Goal: Navigation & Orientation: Find specific page/section

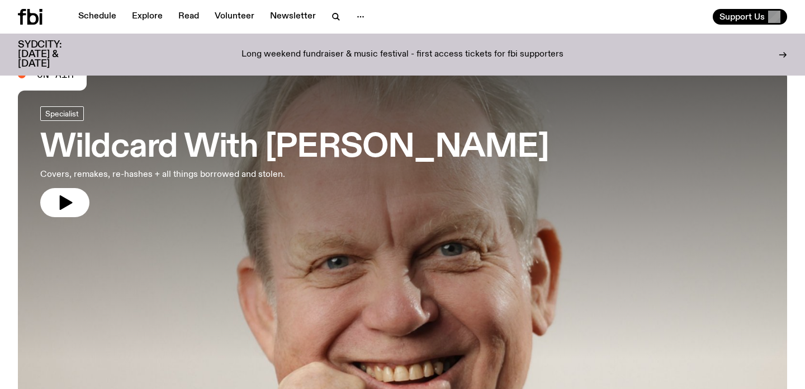
scroll to position [55, 0]
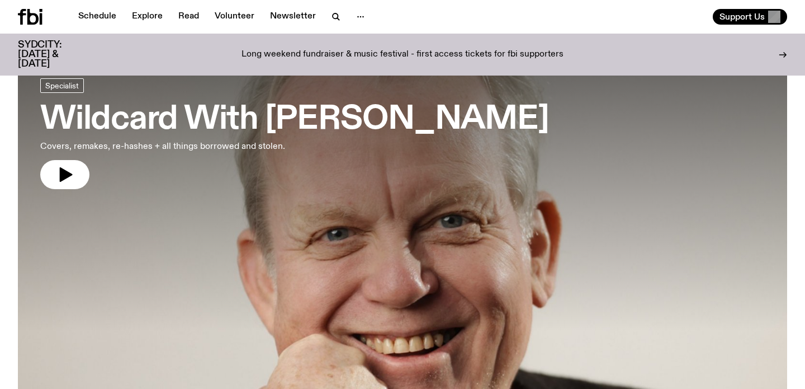
click at [178, 116] on h3 "Wildcard With [PERSON_NAME]" at bounding box center [294, 119] width 509 height 31
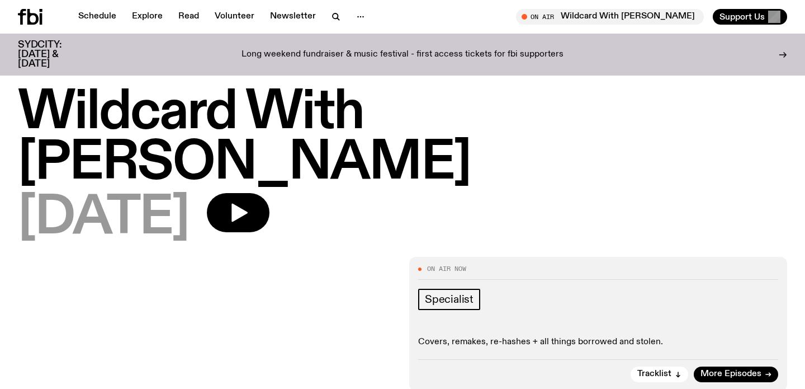
scroll to position [8, 0]
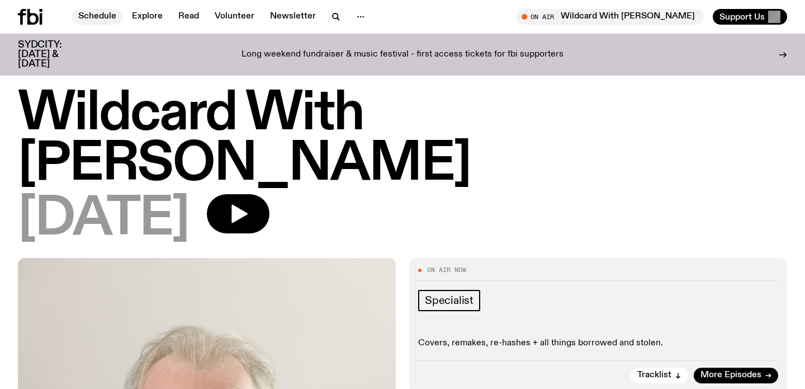
click at [108, 21] on link "Schedule" at bounding box center [97, 17] width 51 height 16
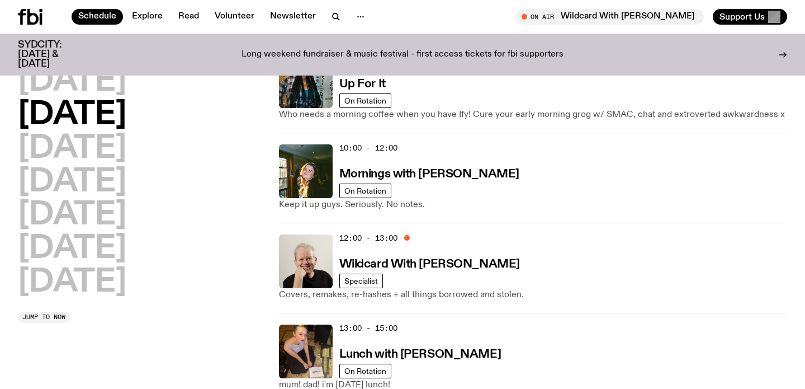
scroll to position [153, 0]
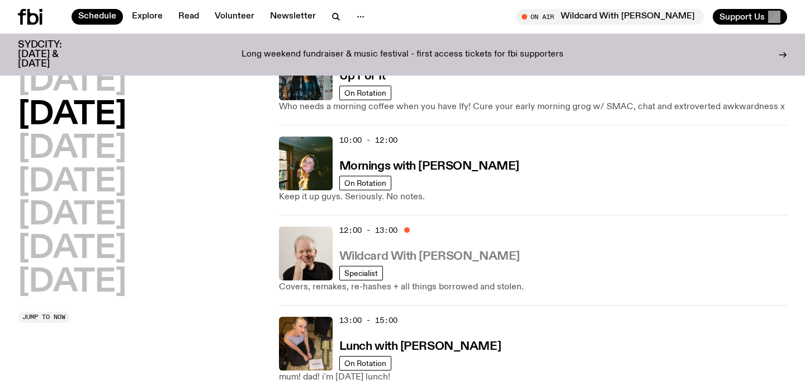
click at [428, 255] on h3 "Wildcard With [PERSON_NAME]" at bounding box center [429, 257] width 181 height 12
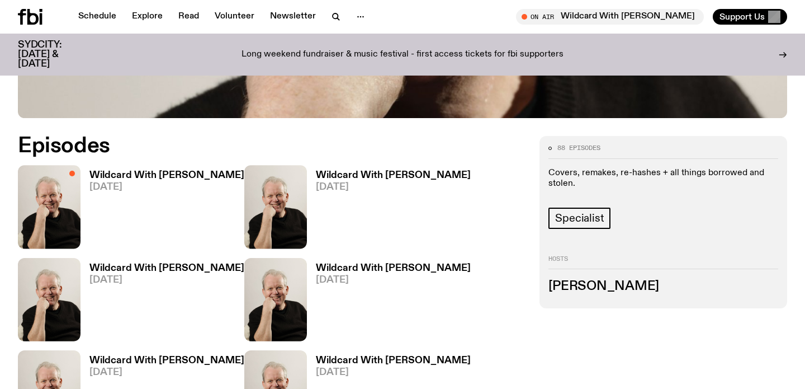
scroll to position [534, 0]
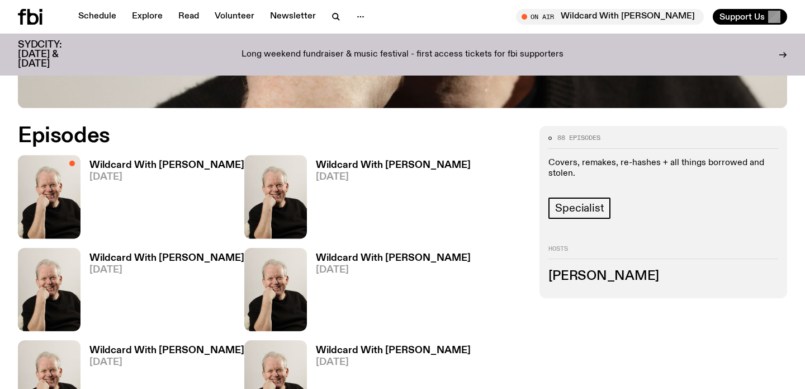
click at [173, 253] on h3 "Wildcard With [PERSON_NAME]" at bounding box center [166, 258] width 155 height 10
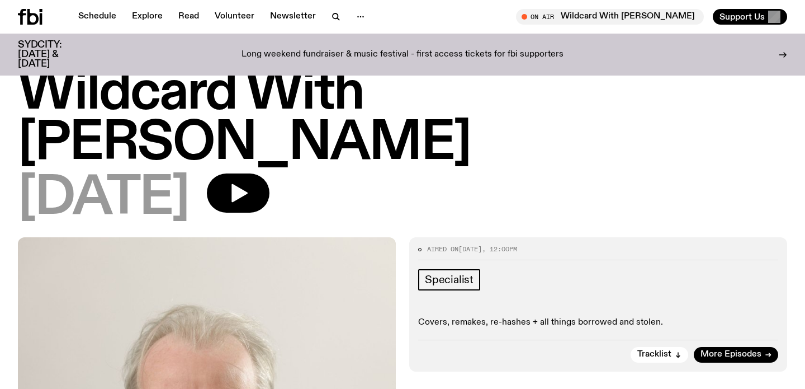
scroll to position [27, 0]
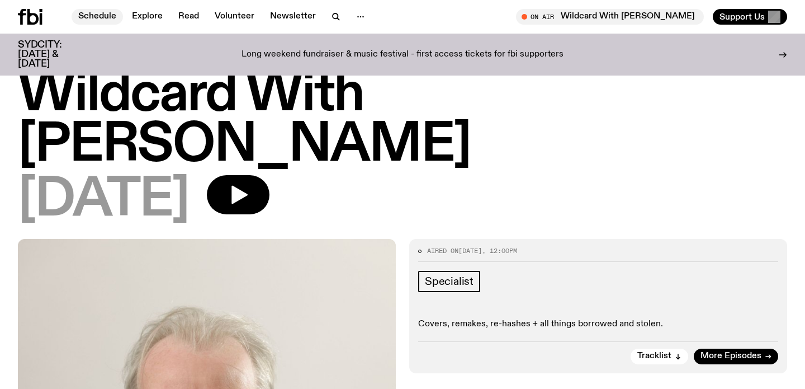
click at [115, 20] on link "Schedule" at bounding box center [97, 17] width 51 height 16
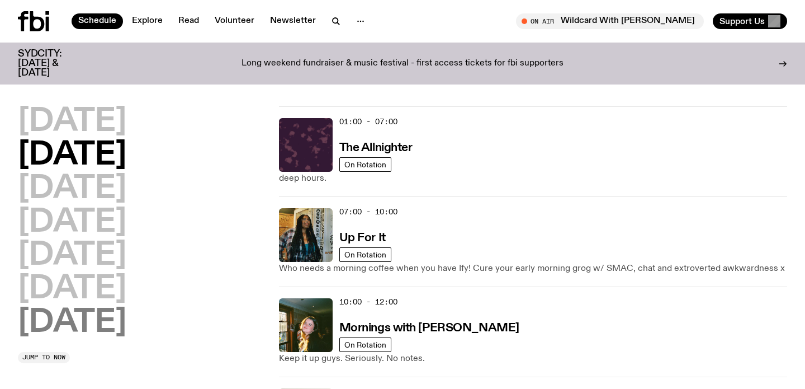
click at [100, 322] on h2 "[DATE]" at bounding box center [72, 322] width 108 height 31
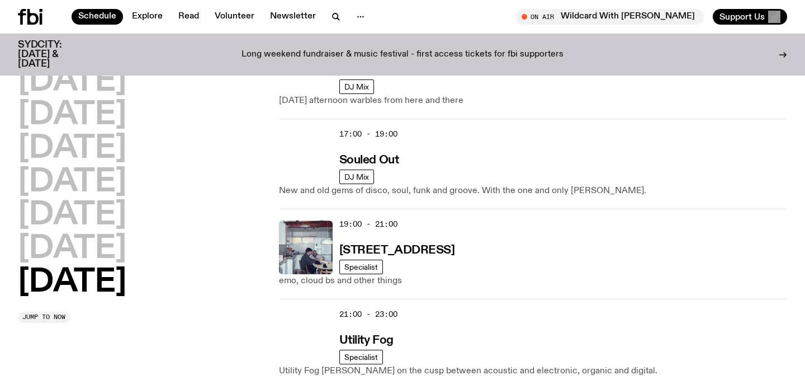
scroll to position [821, 0]
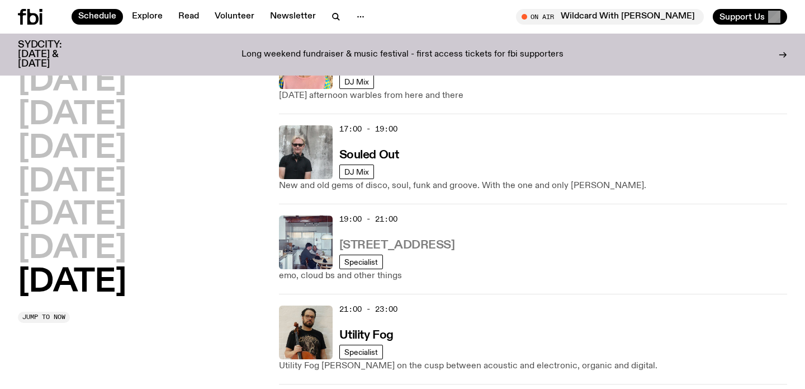
click at [355, 239] on h3 "[STREET_ADDRESS]" at bounding box center [397, 245] width 116 height 12
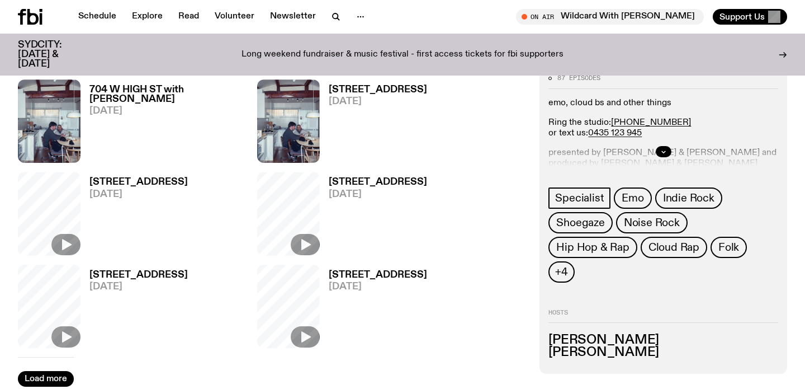
scroll to position [962, 0]
